Goal: Find specific page/section: Find specific page/section

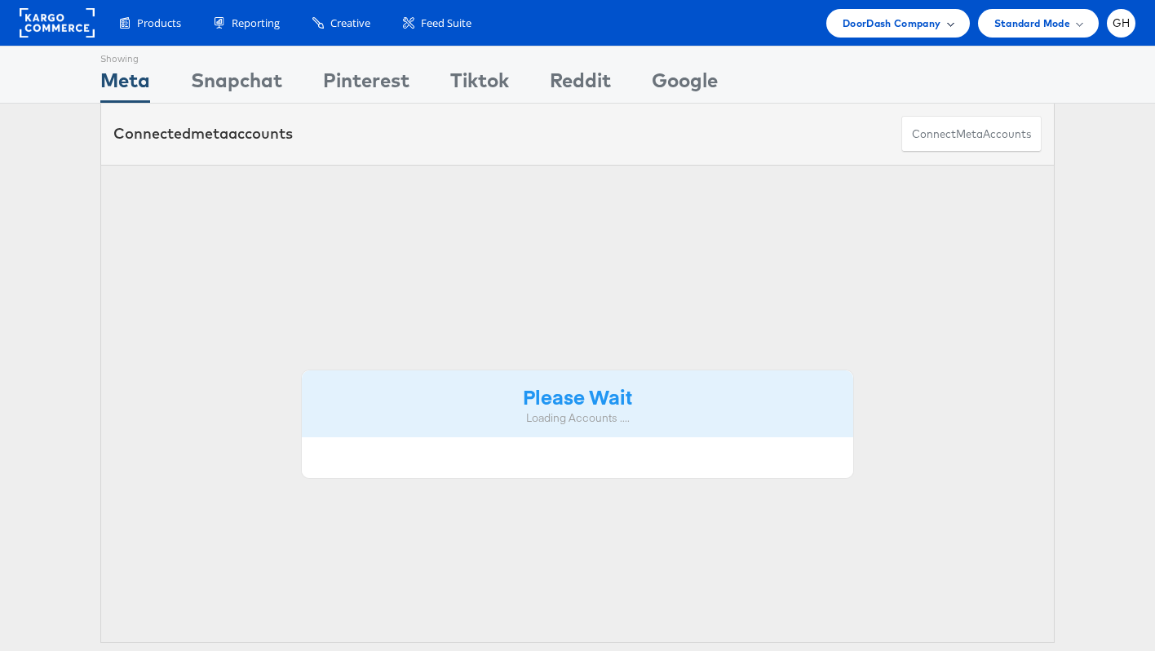
click at [927, 27] on span "DoorDash Company" at bounding box center [892, 23] width 99 height 17
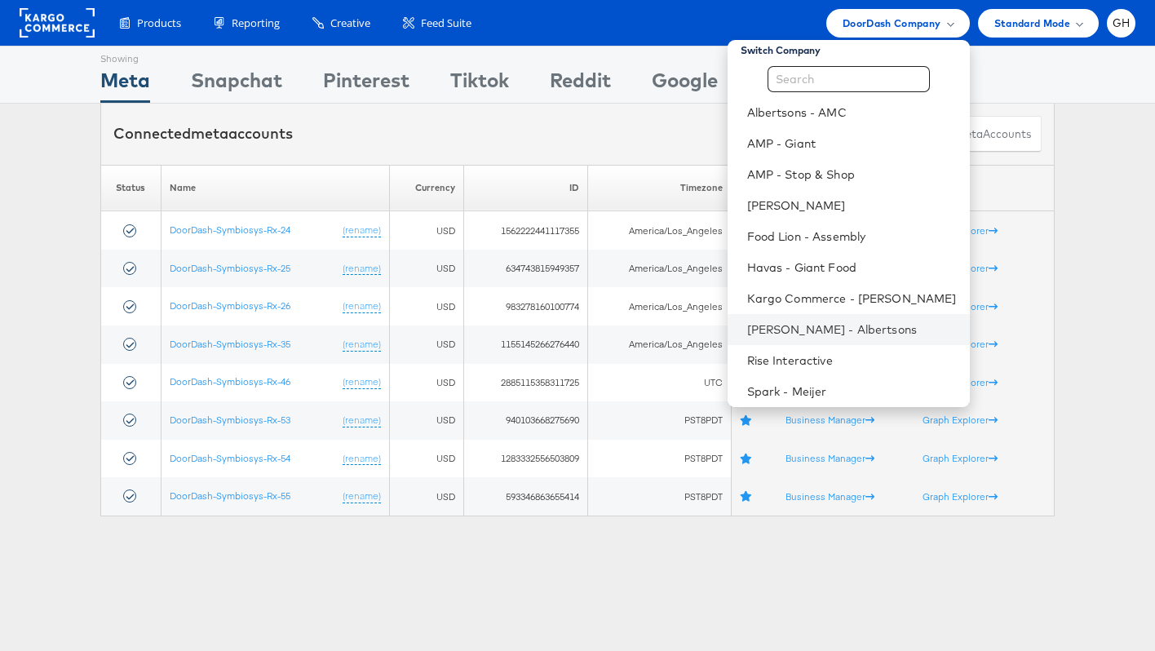
scroll to position [47, 0]
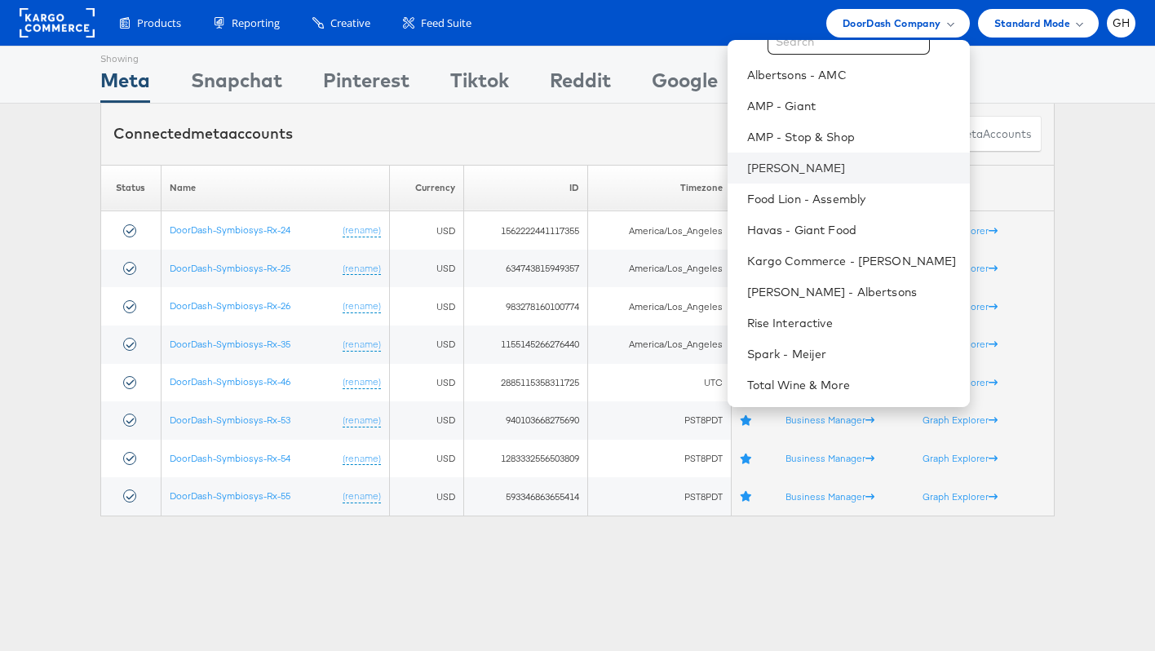
click at [754, 177] on li "[PERSON_NAME]" at bounding box center [849, 168] width 242 height 31
click at [751, 166] on link "[PERSON_NAME]" at bounding box center [852, 168] width 210 height 16
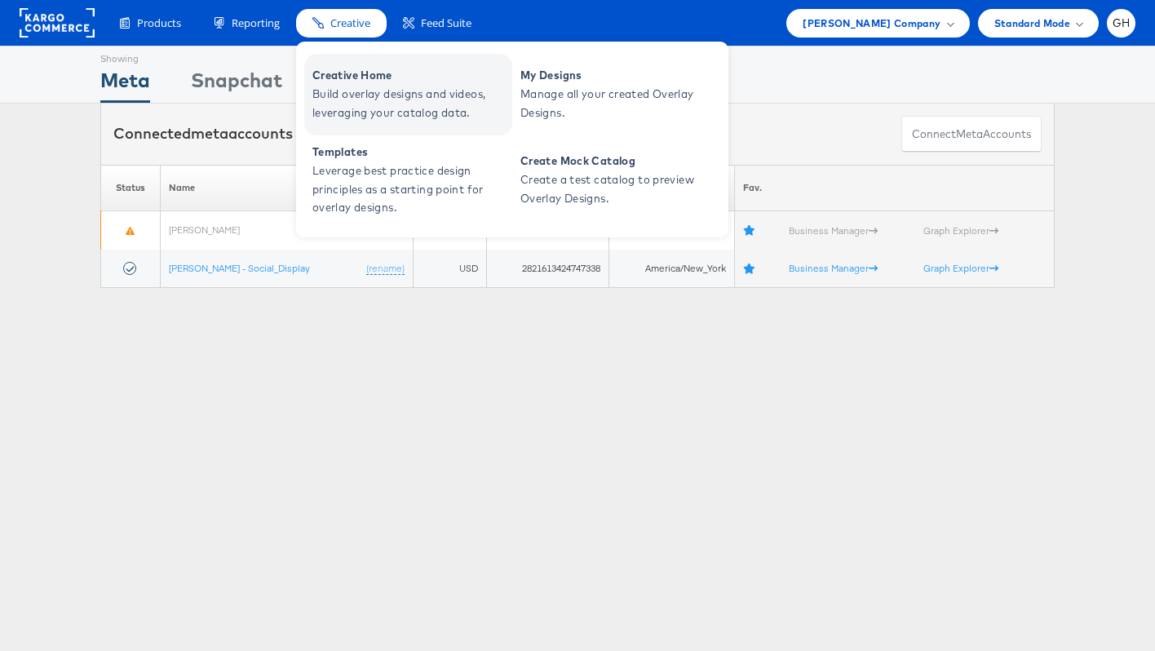
click at [357, 99] on span "Build overlay designs and videos, leveraging your catalog data." at bounding box center [410, 104] width 196 height 38
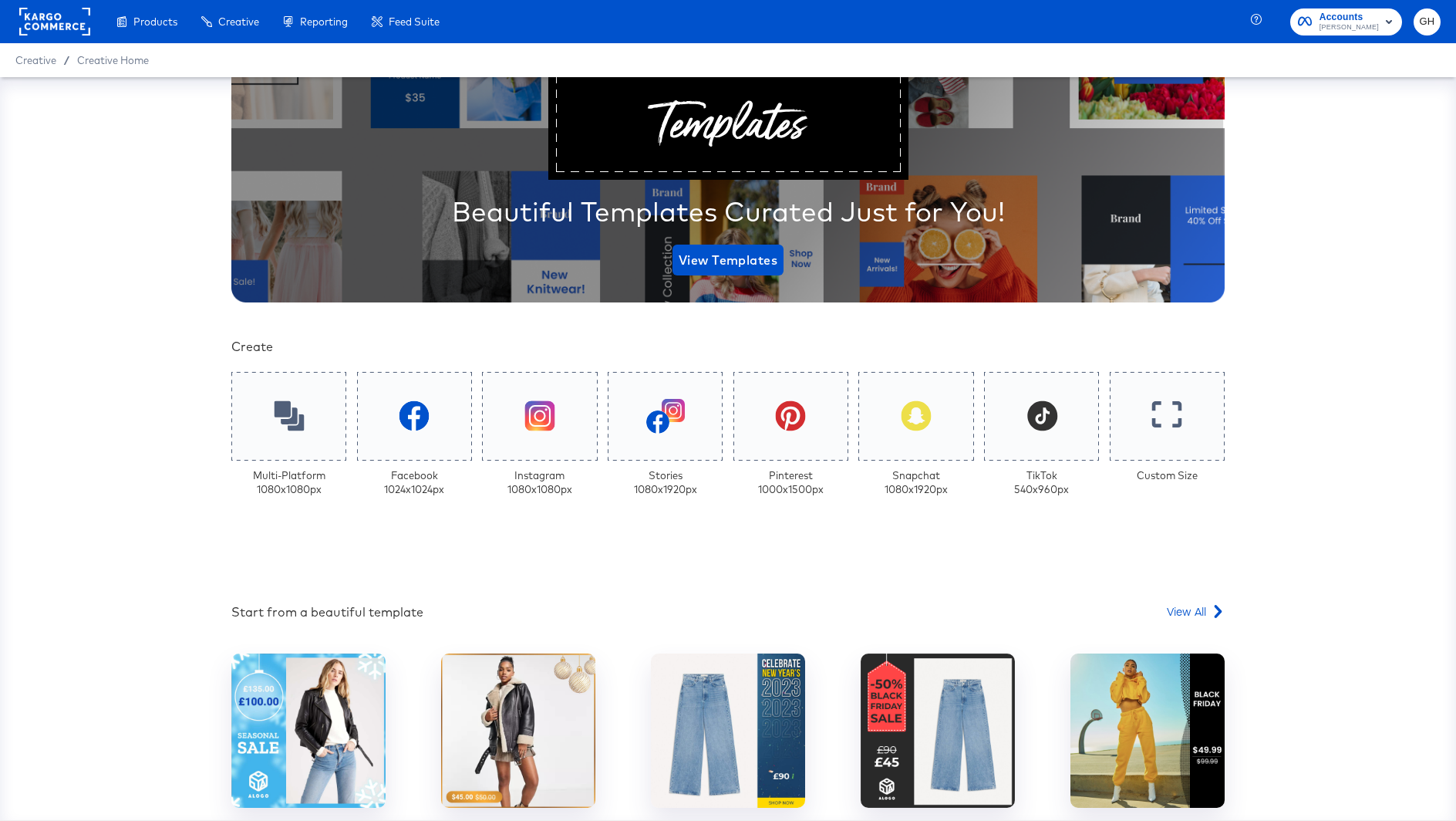
scroll to position [188, 0]
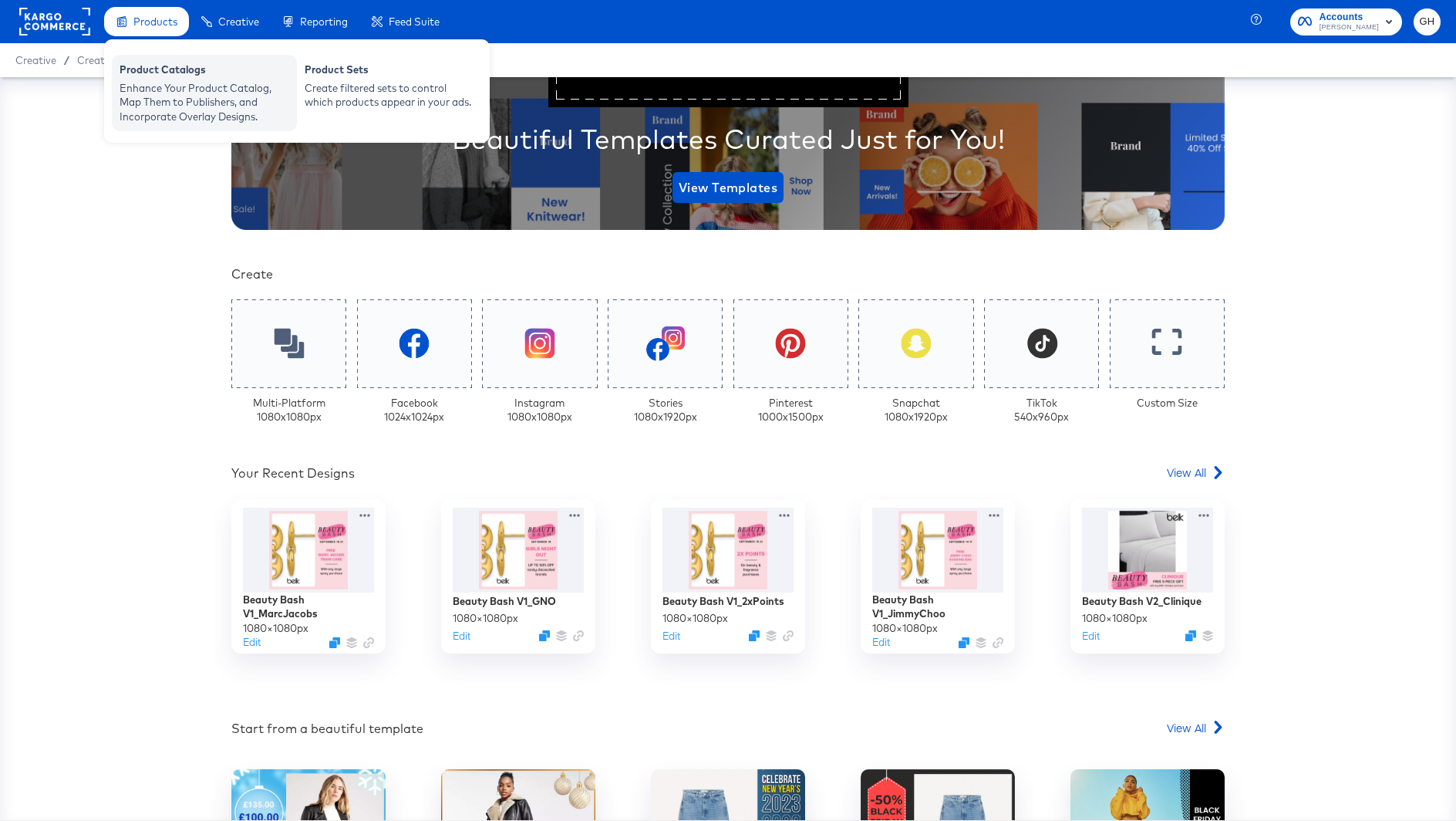
click at [167, 76] on div "Product Catalogs" at bounding box center [203, 72] width 169 height 19
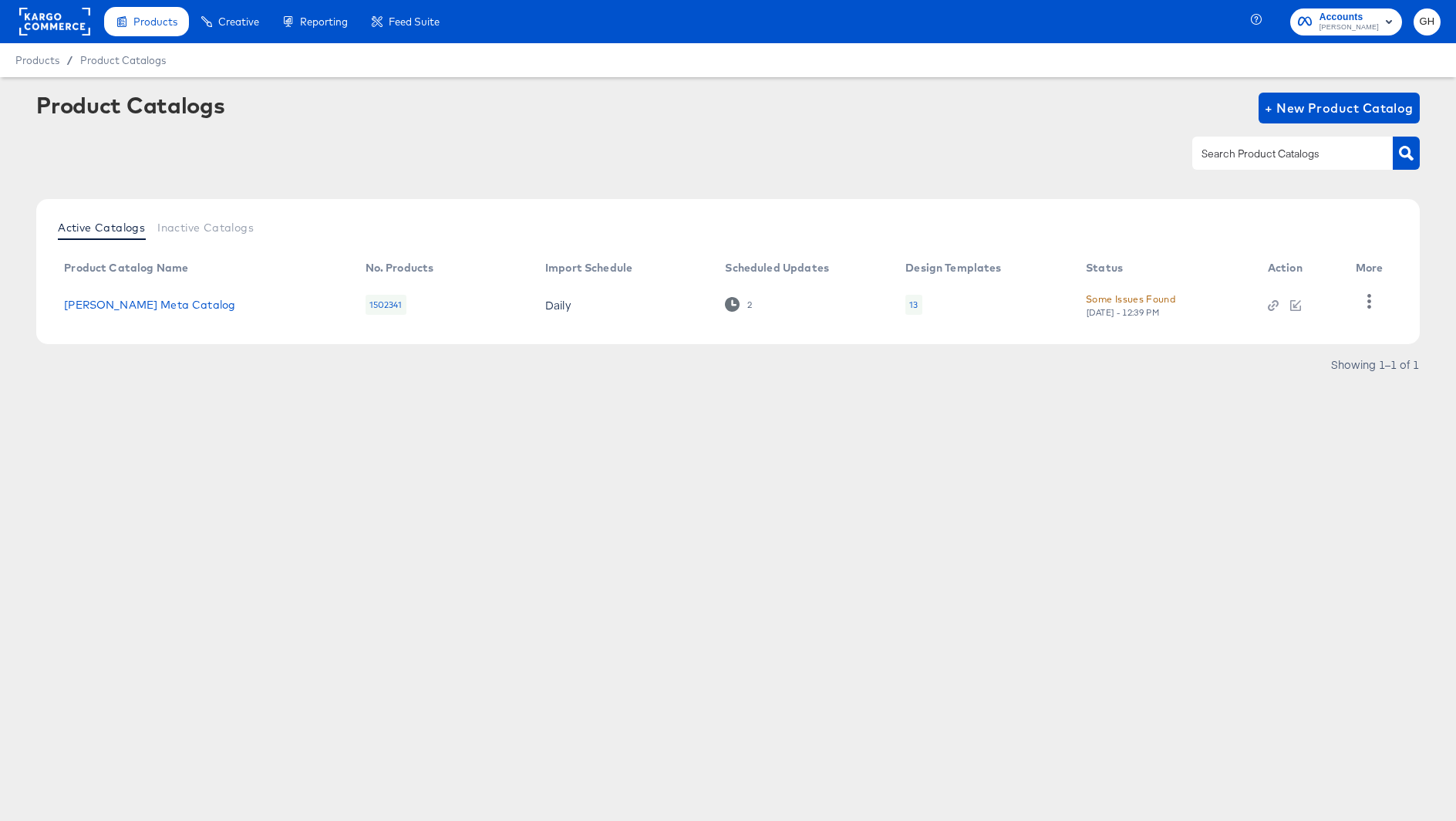
click at [918, 307] on div "13" at bounding box center [913, 305] width 16 height 20
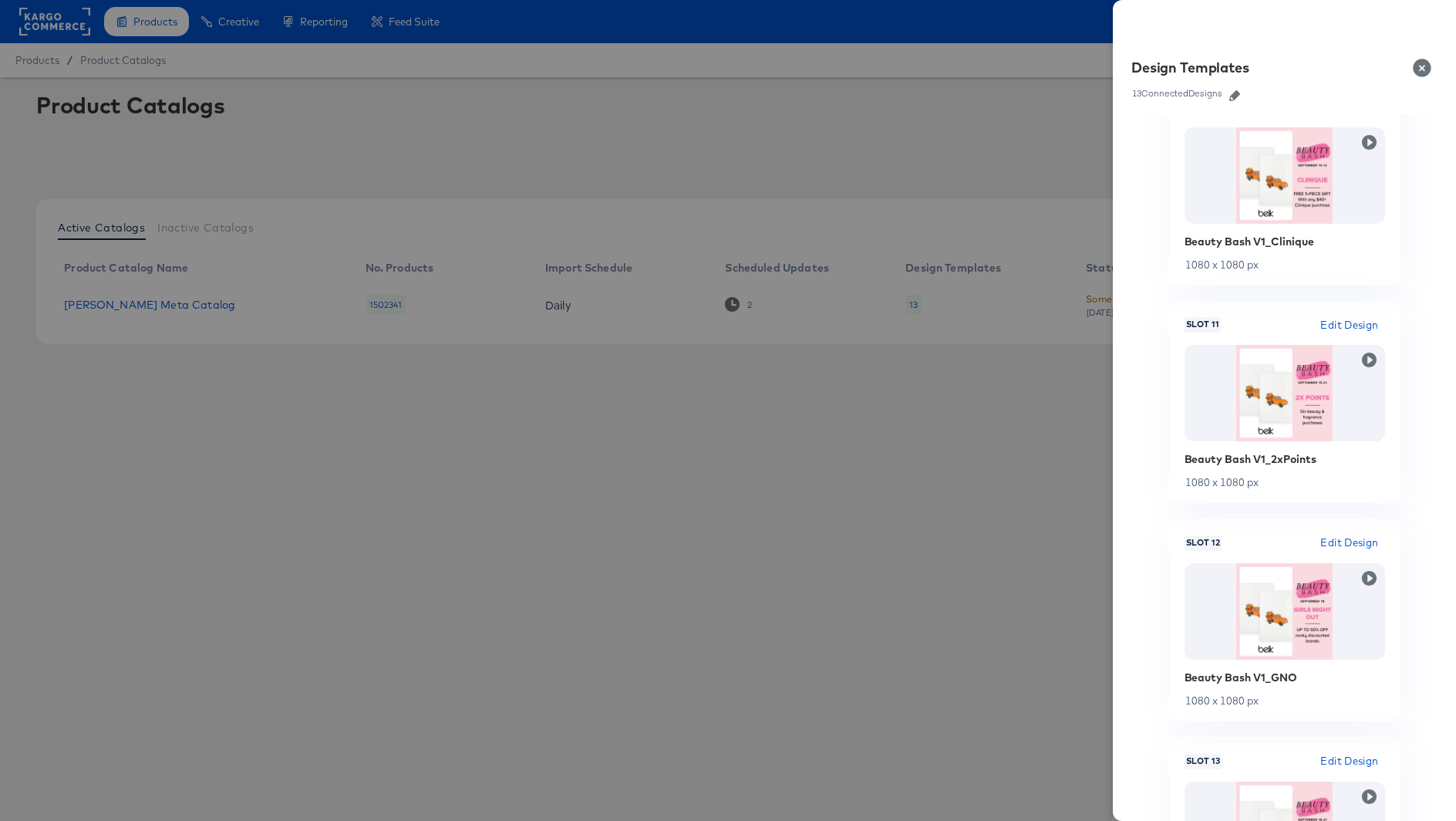
scroll to position [2172, 0]
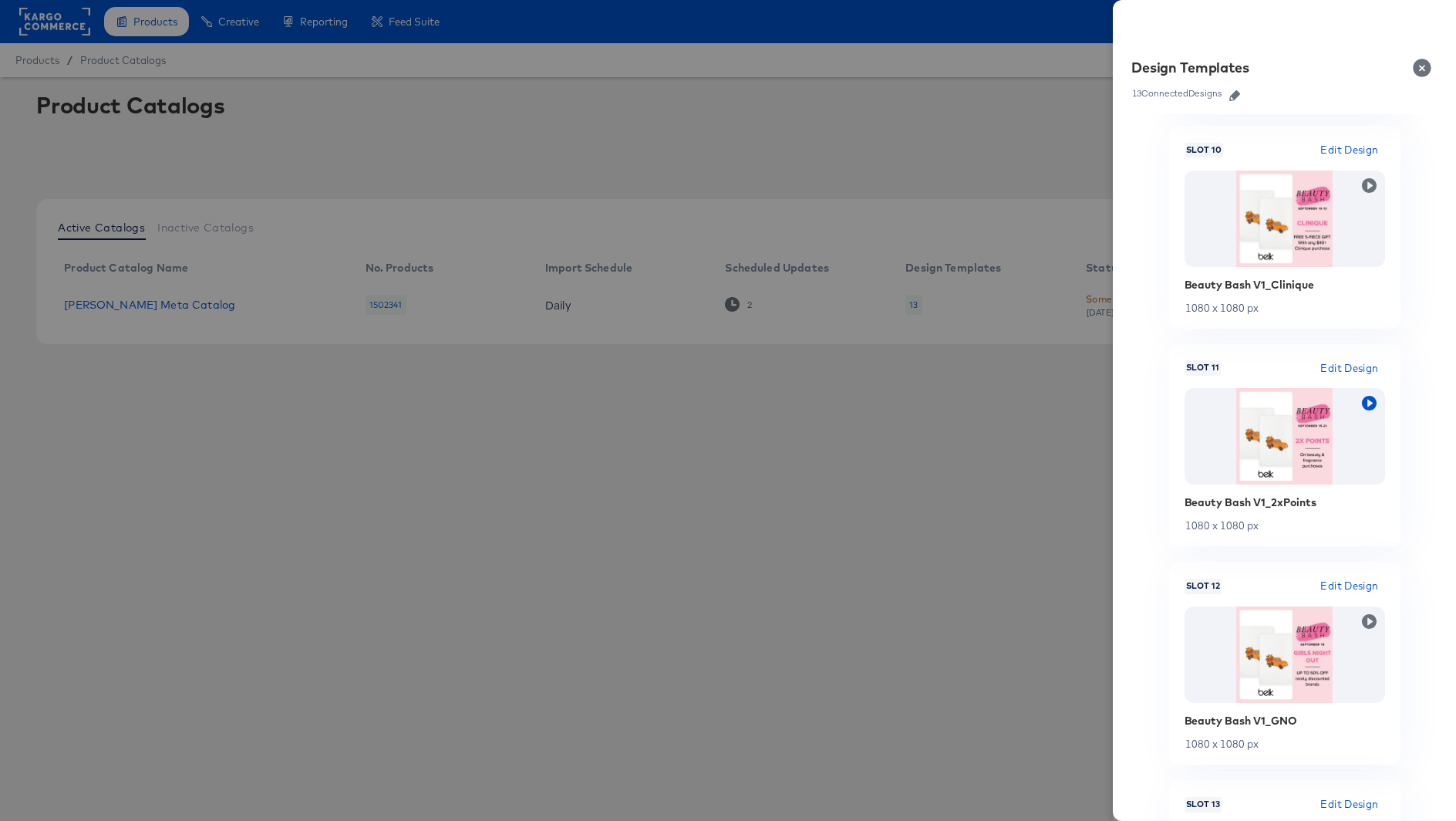
click at [1368, 408] on icon "button" at bounding box center [1370, 404] width 15 height 15
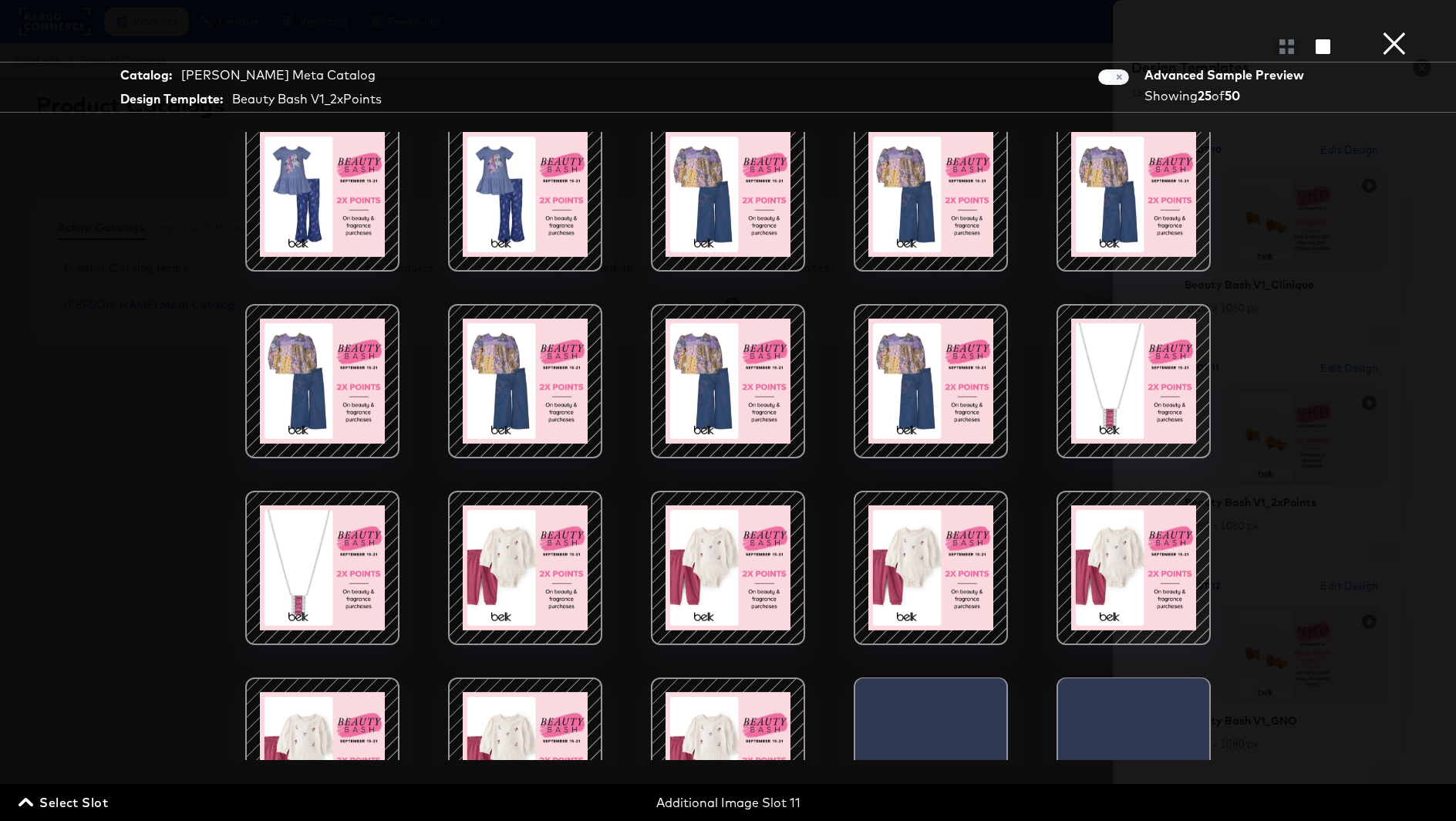
scroll to position [337, 0]
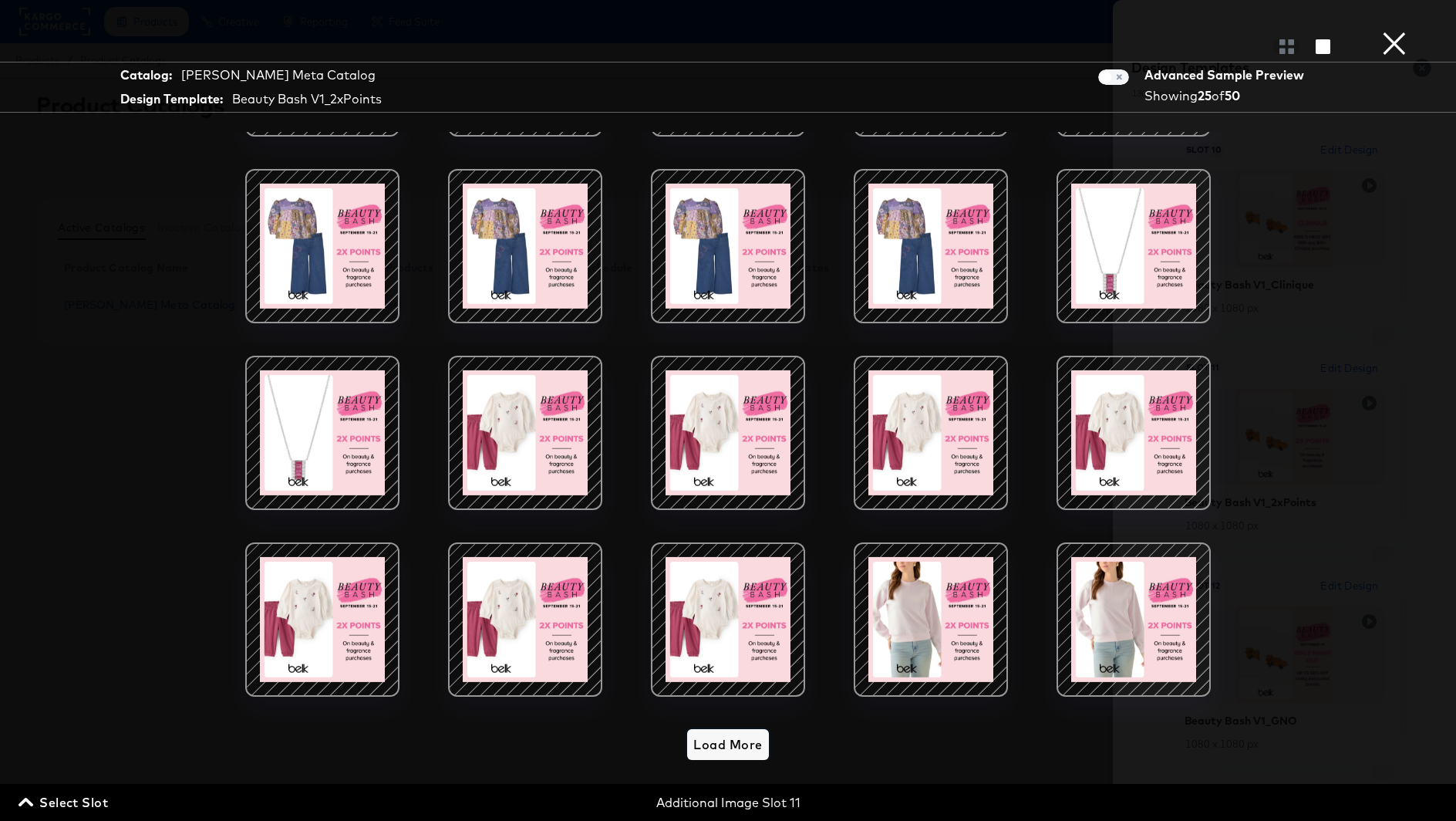
click at [736, 744] on span "Load More" at bounding box center [727, 744] width 69 height 22
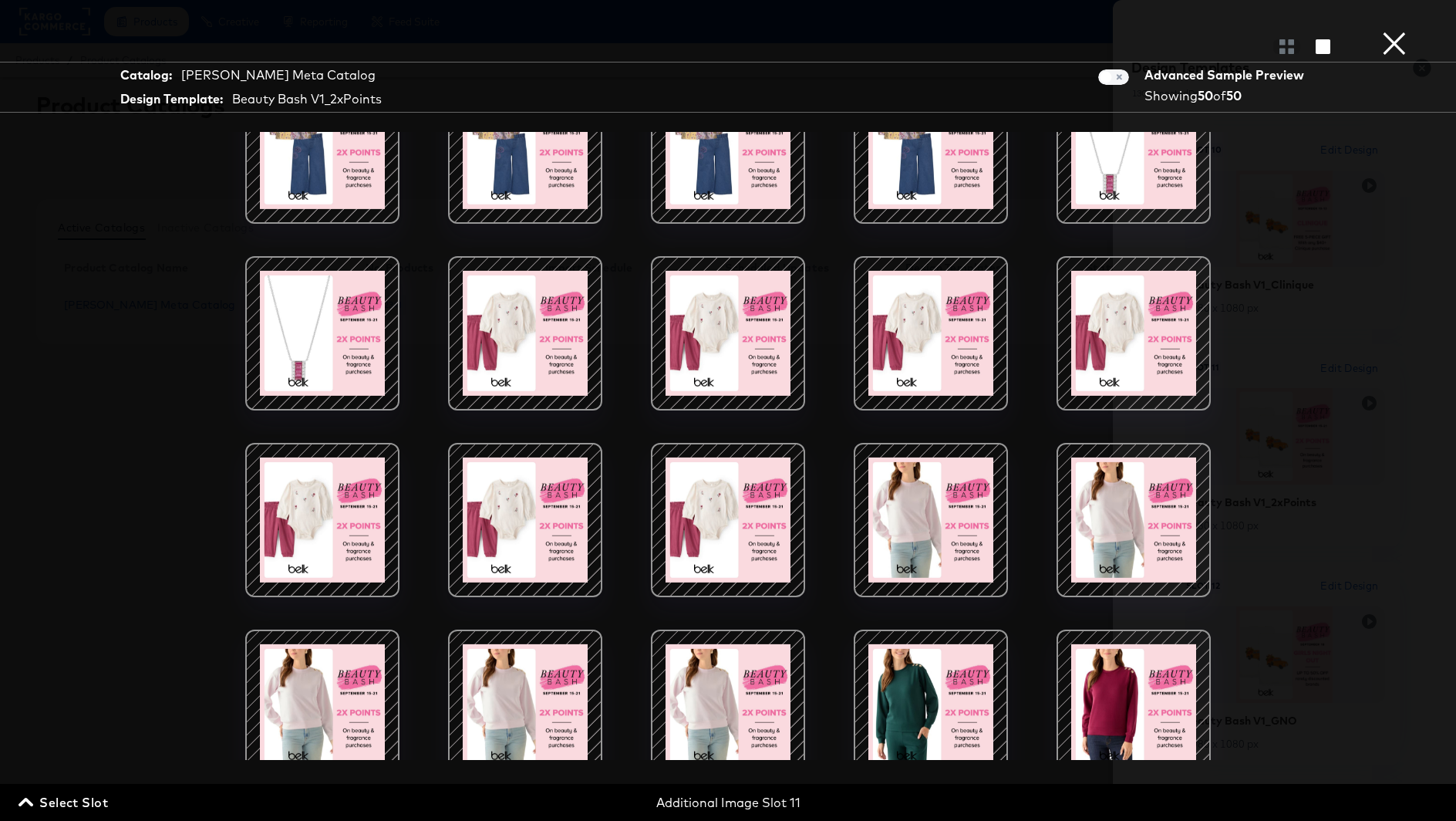
scroll to position [1207, 0]
